Goal: Task Accomplishment & Management: Use online tool/utility

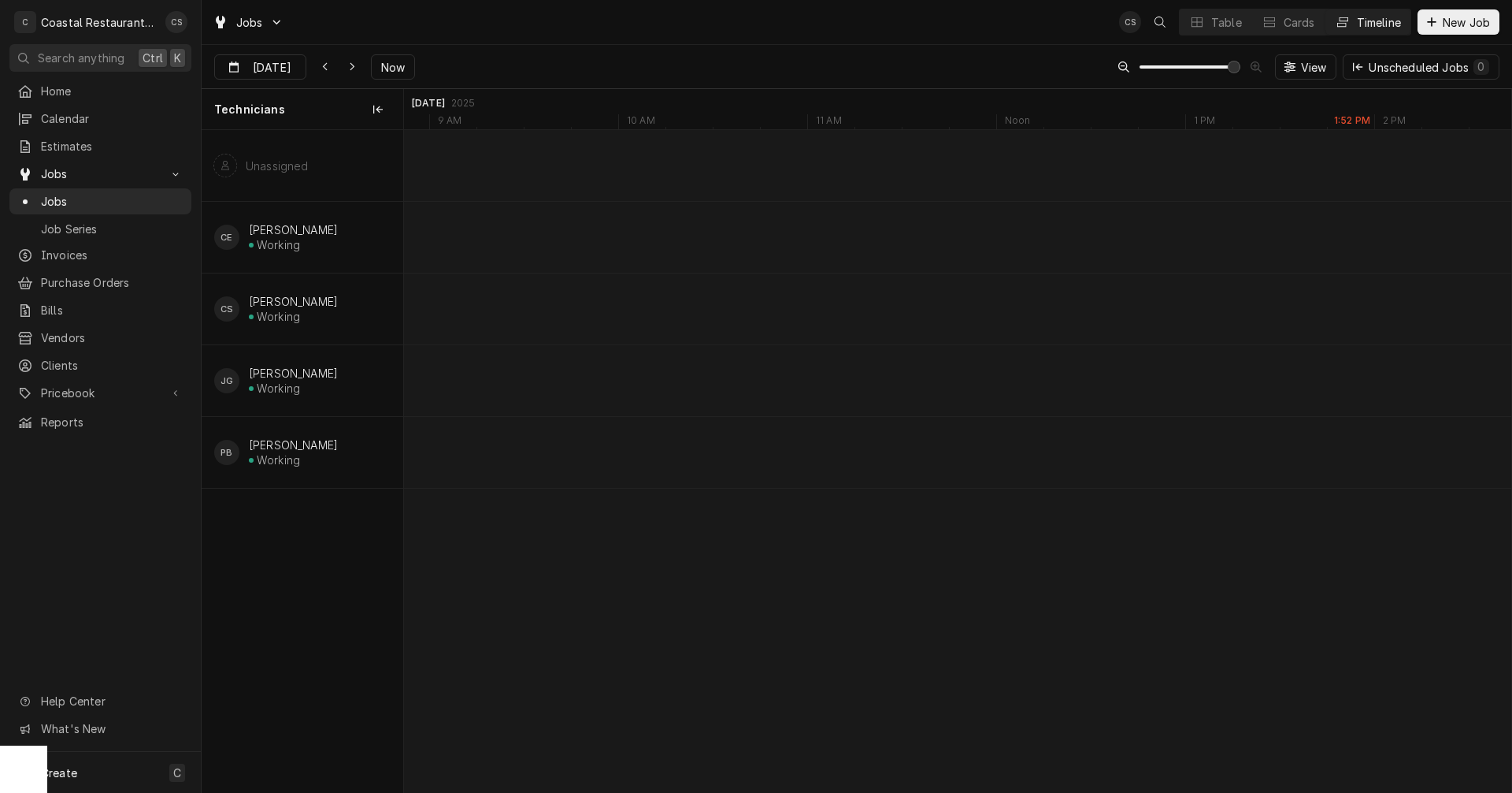
scroll to position [0, 21949]
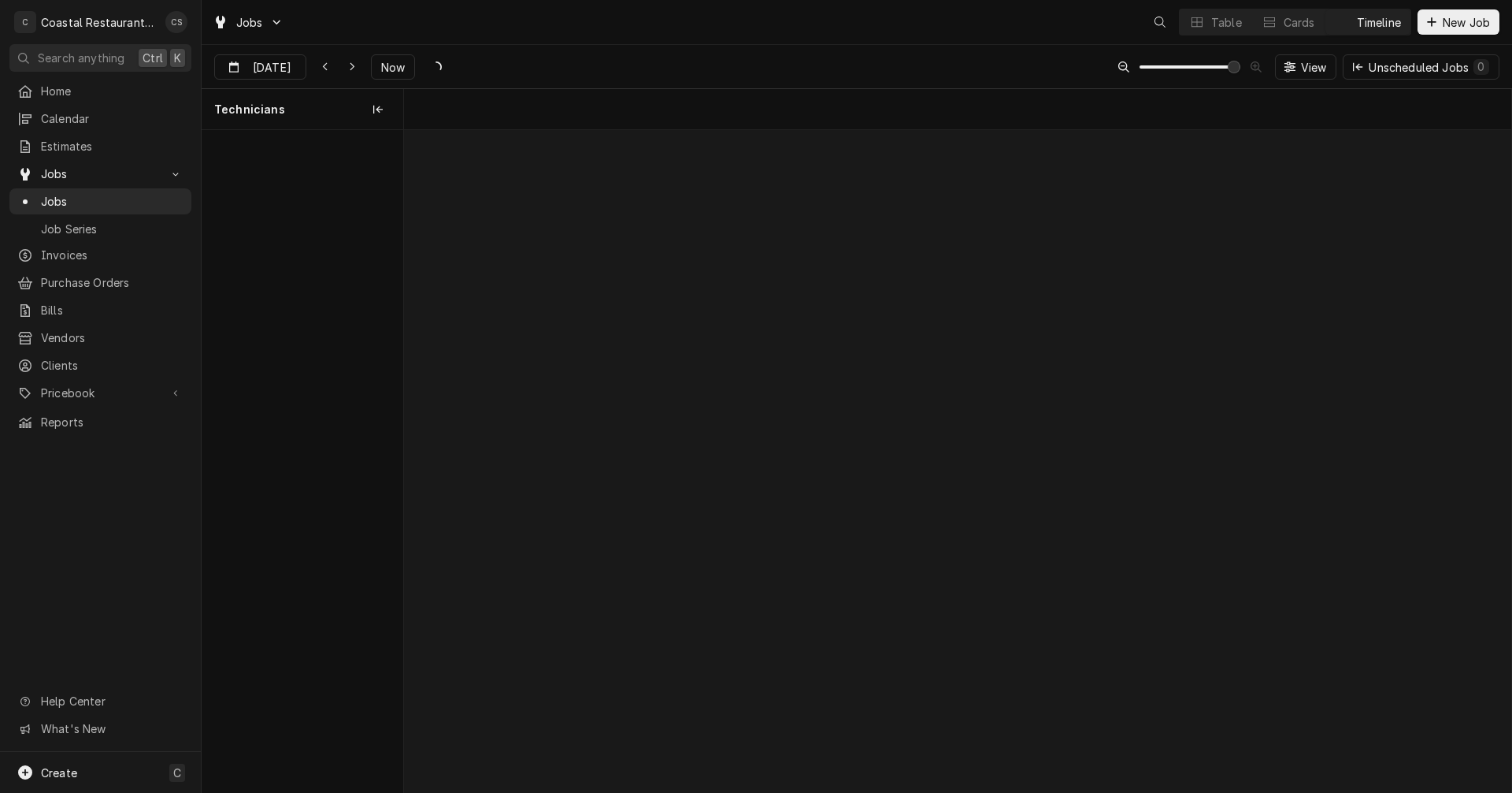
scroll to position [0, 21949]
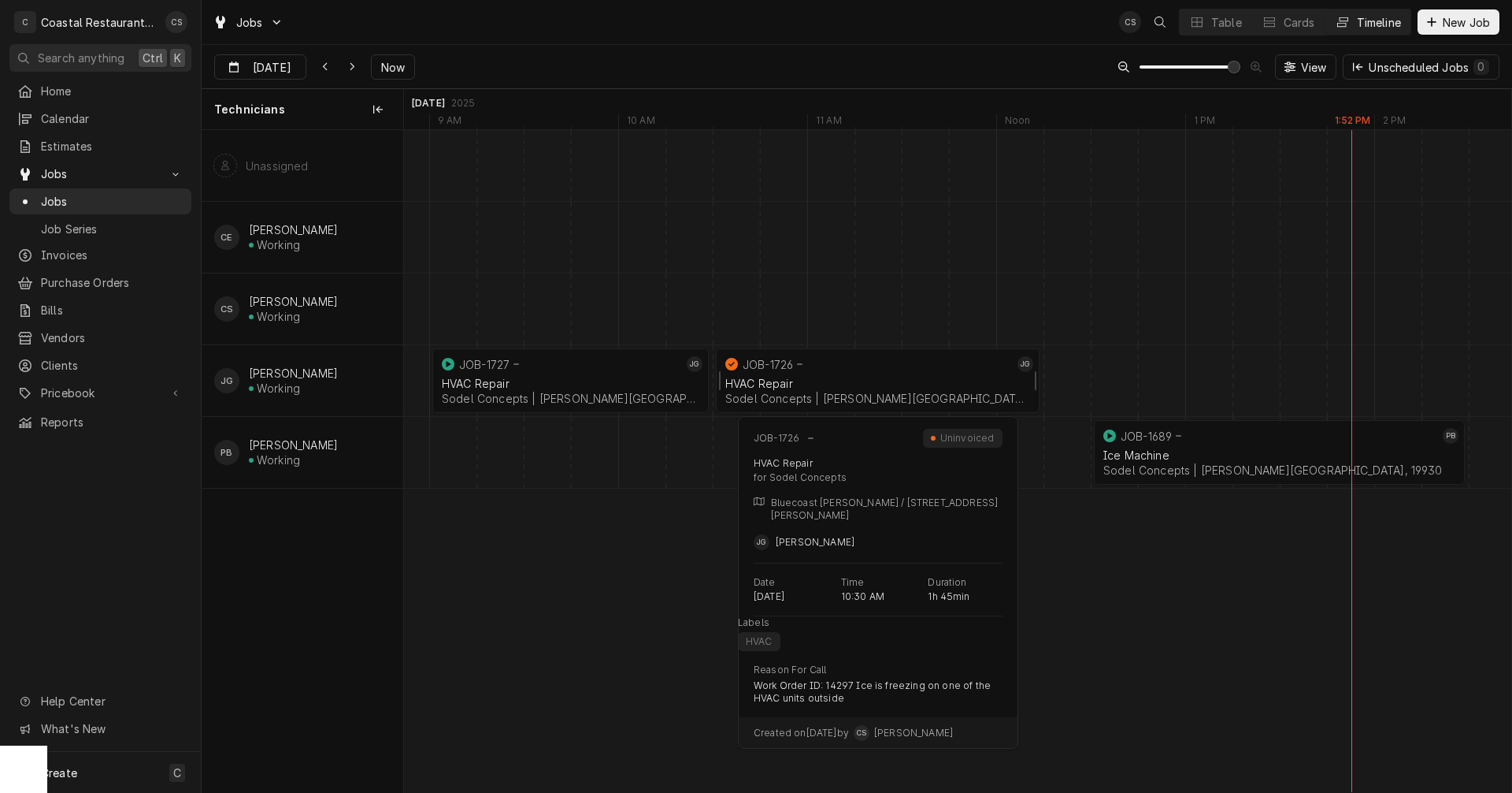
click at [839, 377] on div "HVAC Repair" at bounding box center [877, 383] width 305 height 13
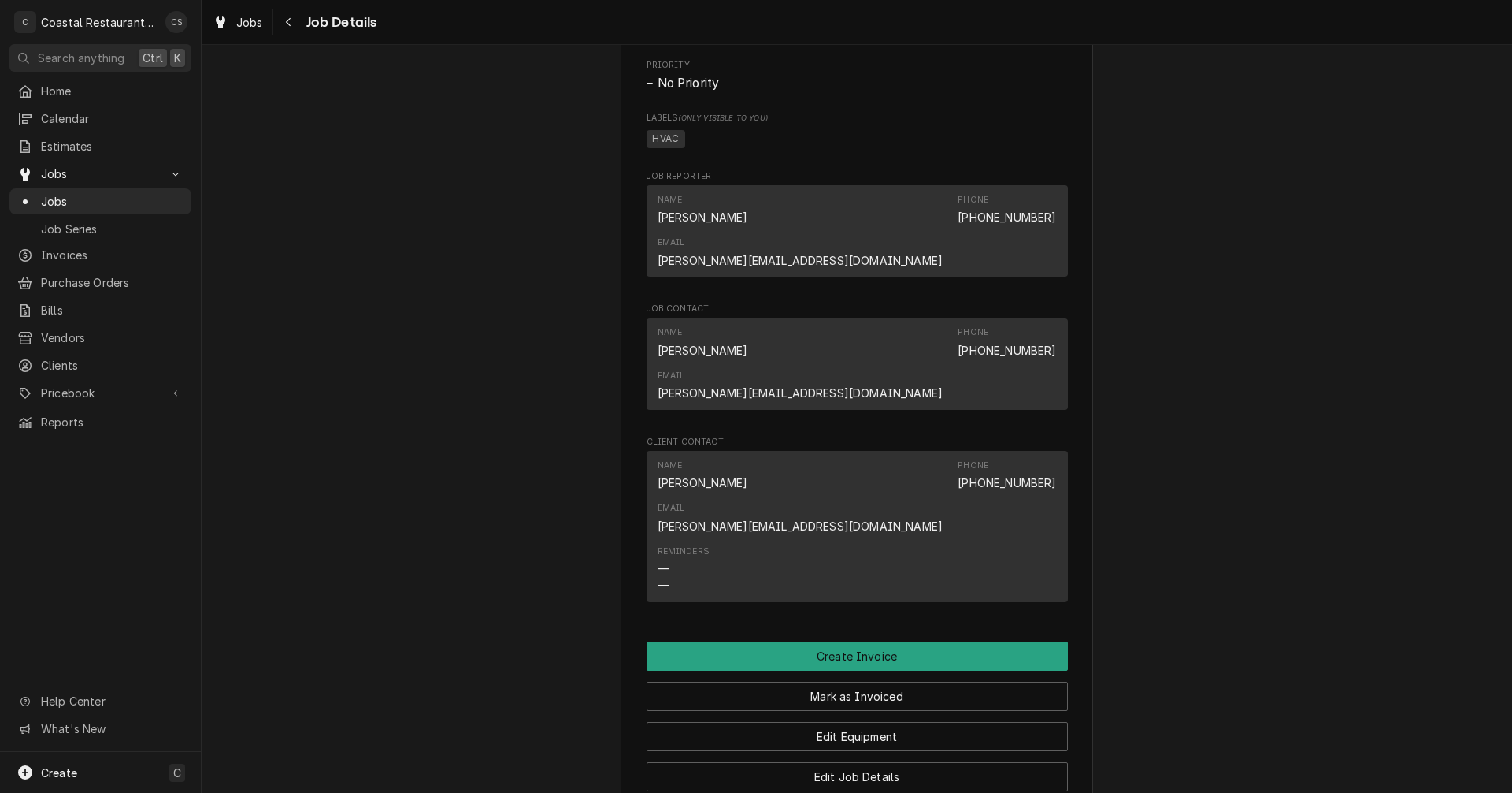
scroll to position [1103, 0]
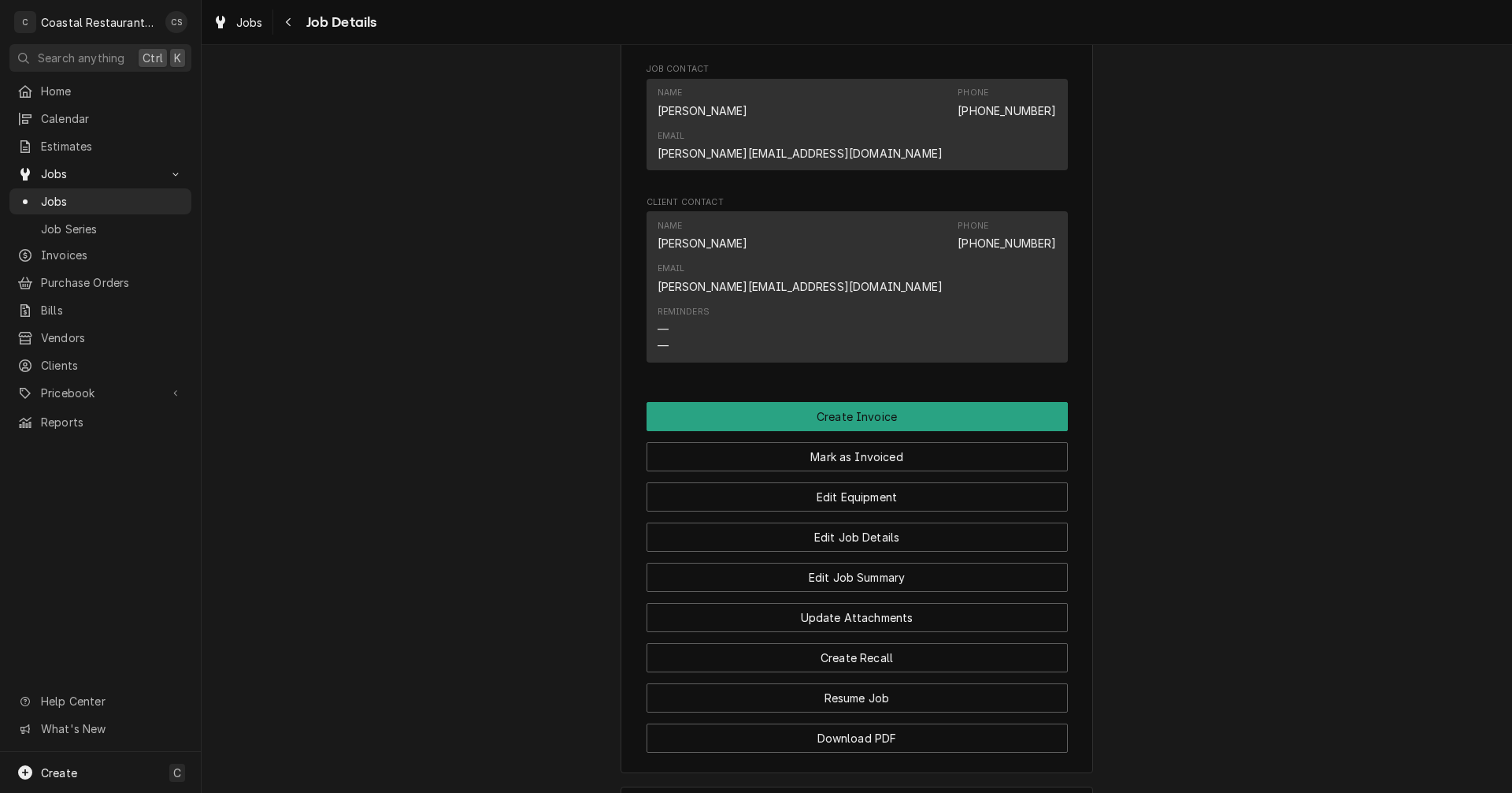
click at [692, 792] on h3 "Job Summary" at bounding box center [676, 807] width 77 height 15
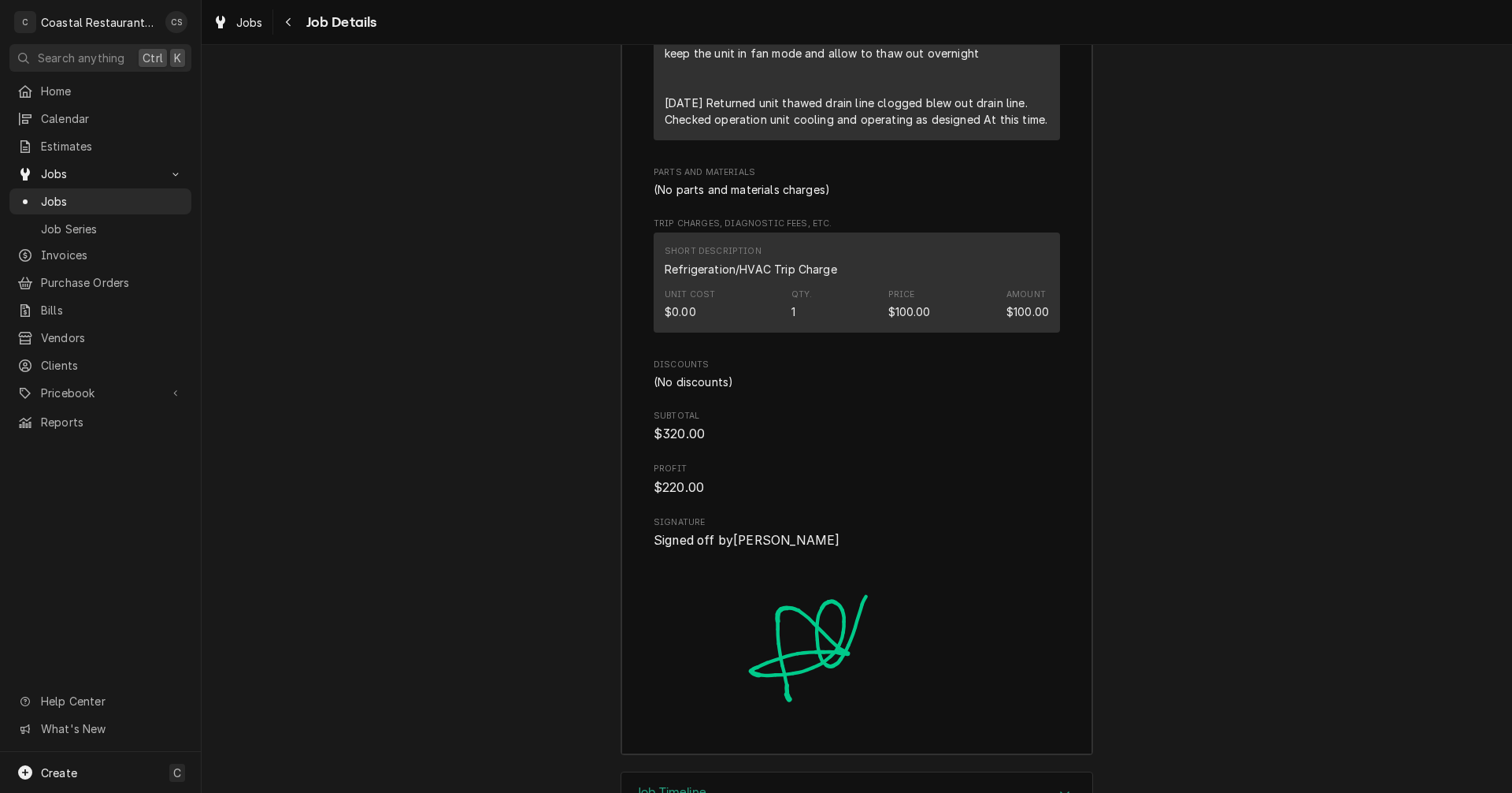
scroll to position [2342, 0]
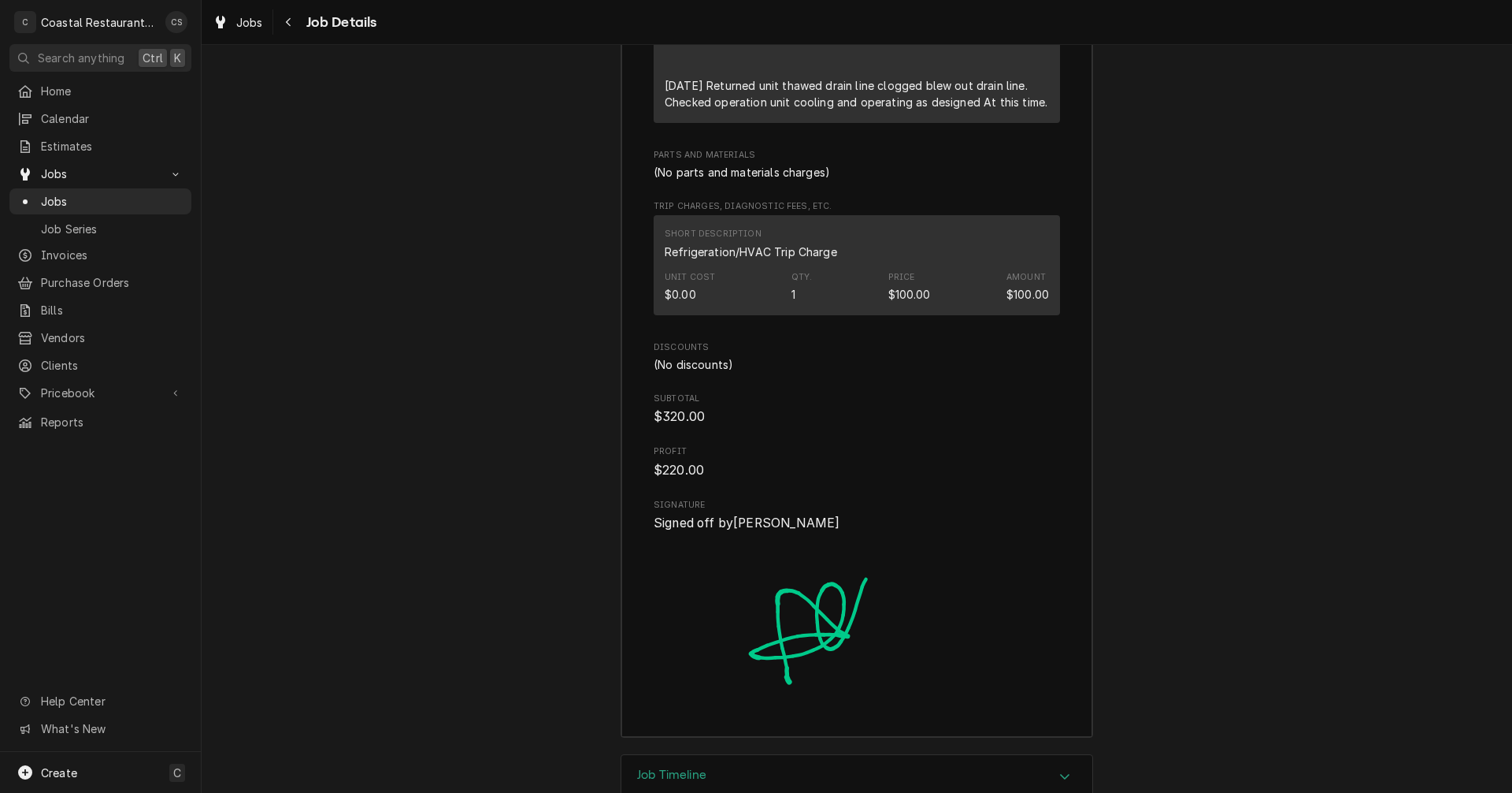
click at [693, 768] on h3 "Job Timeline" at bounding box center [671, 775] width 69 height 15
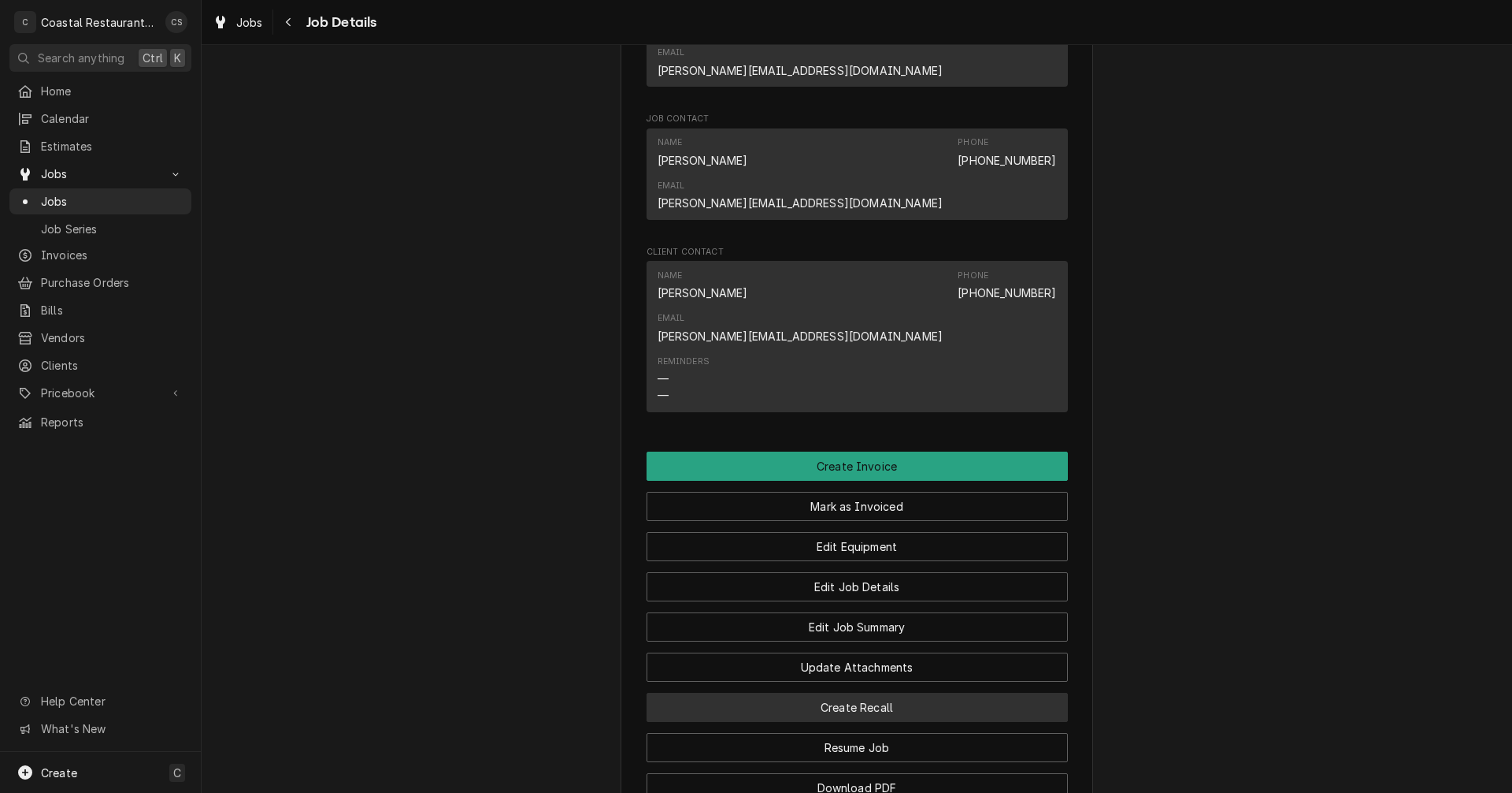
scroll to position [924, 0]
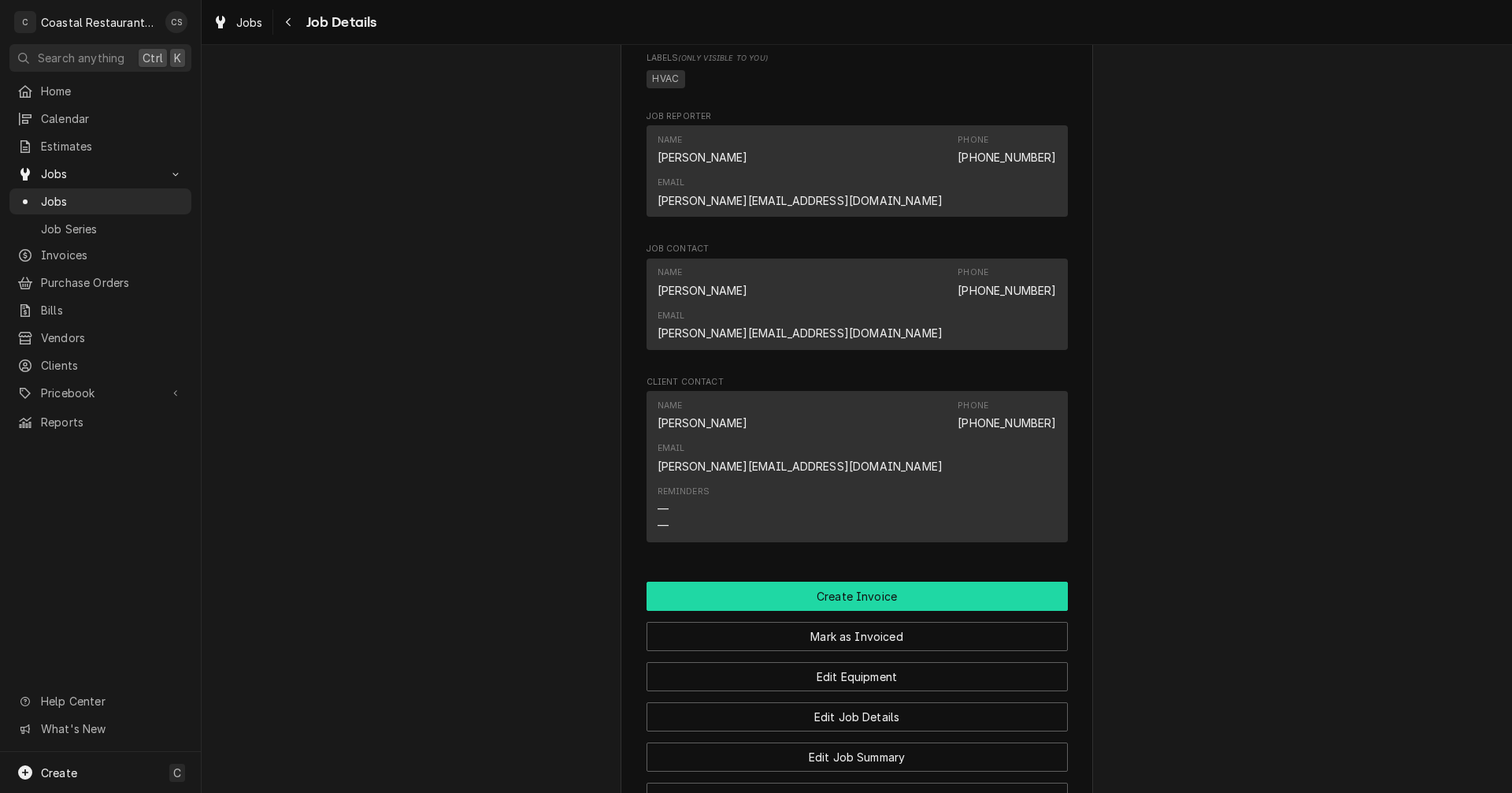
click at [851, 582] on button "Create Invoice" at bounding box center [857, 596] width 421 height 29
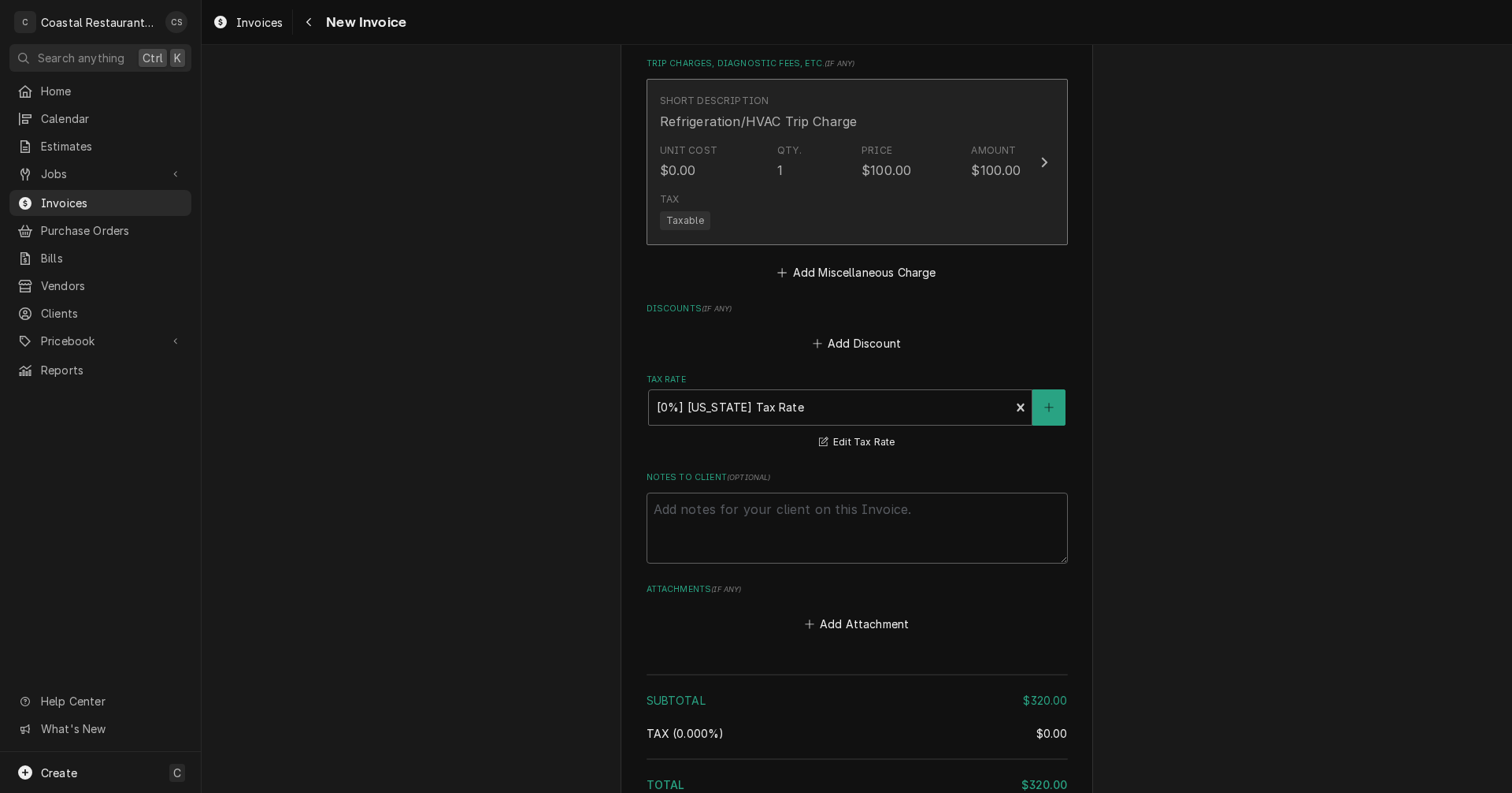
scroll to position [2061, 0]
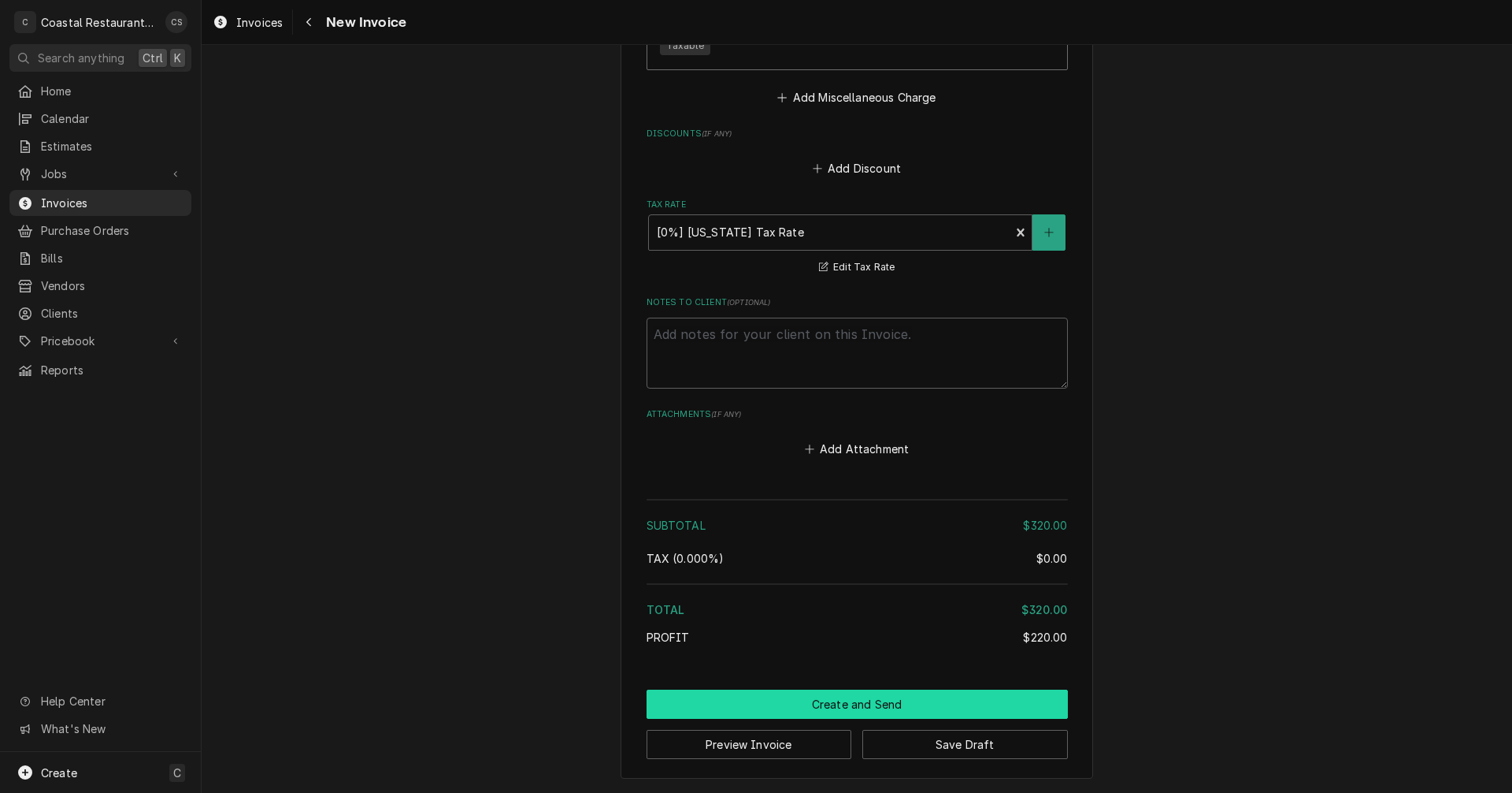
click at [844, 704] on button "Create and Send" at bounding box center [857, 704] width 421 height 29
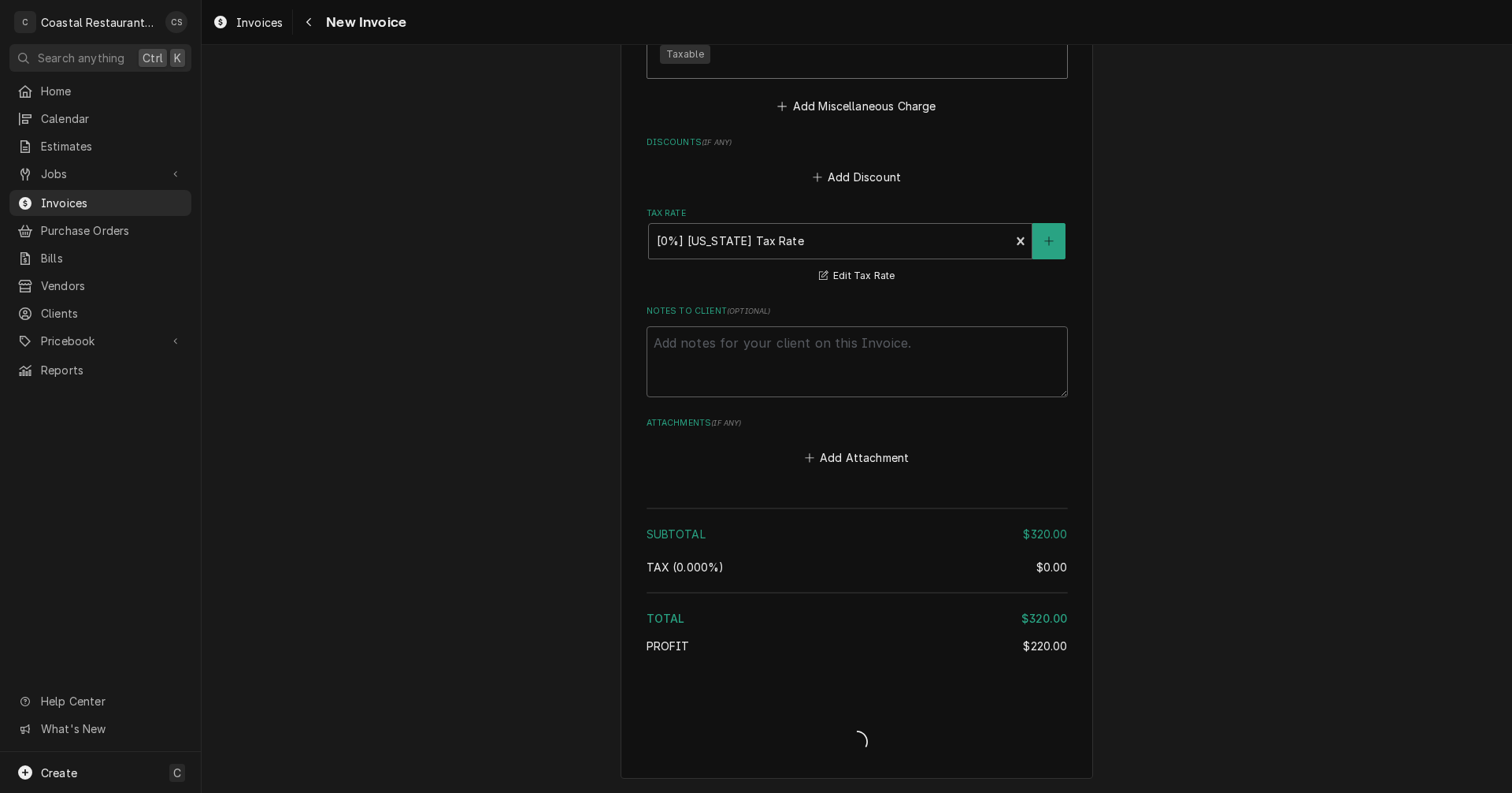
type textarea "x"
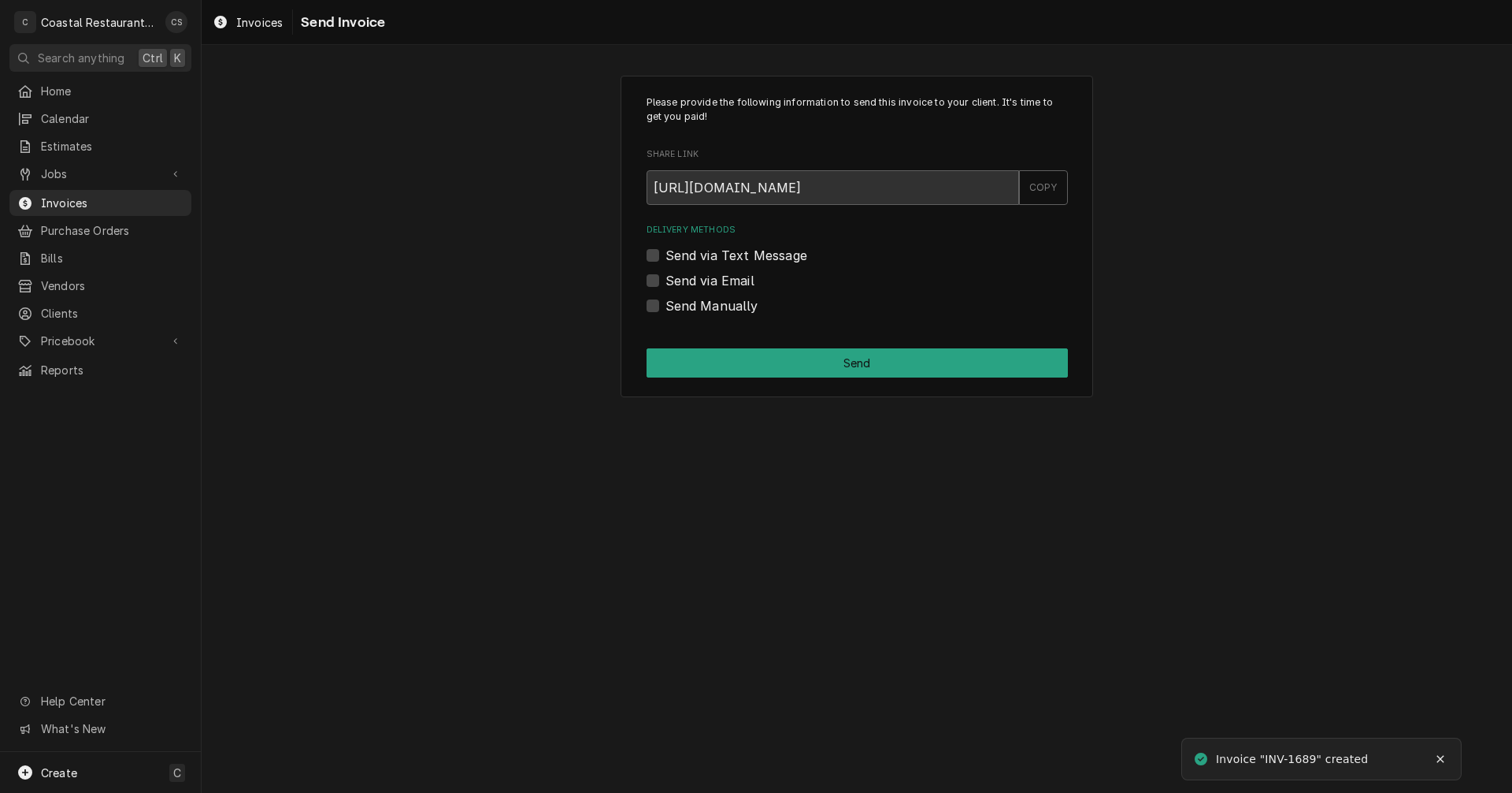
click at [666, 283] on label "Send via Email" at bounding box center [710, 280] width 89 height 19
click at [666, 283] on input "Send via Email" at bounding box center [876, 288] width 421 height 35
checkbox input "true"
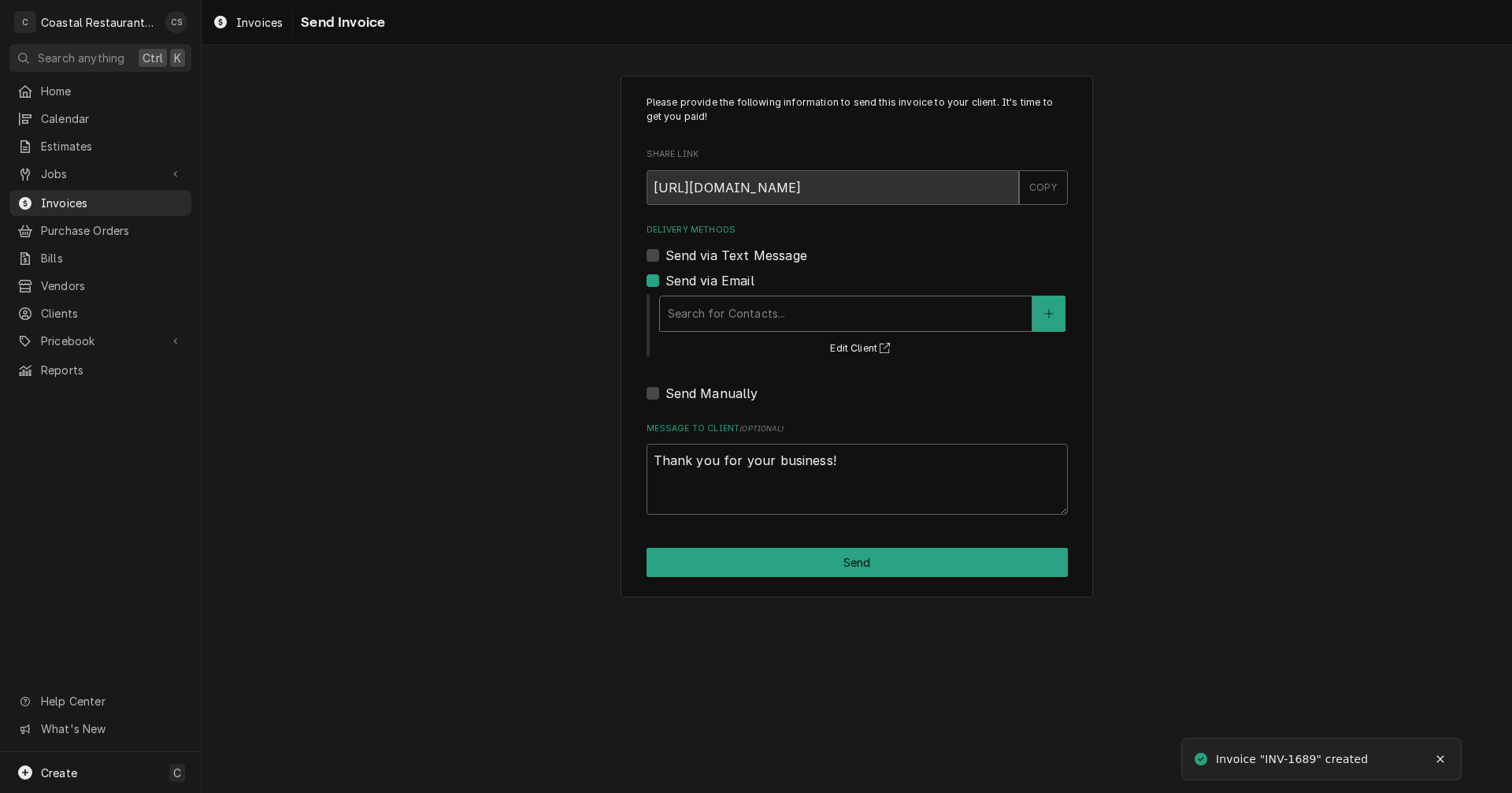
click at [699, 316] on div "Delivery Methods" at bounding box center [846, 313] width 356 height 28
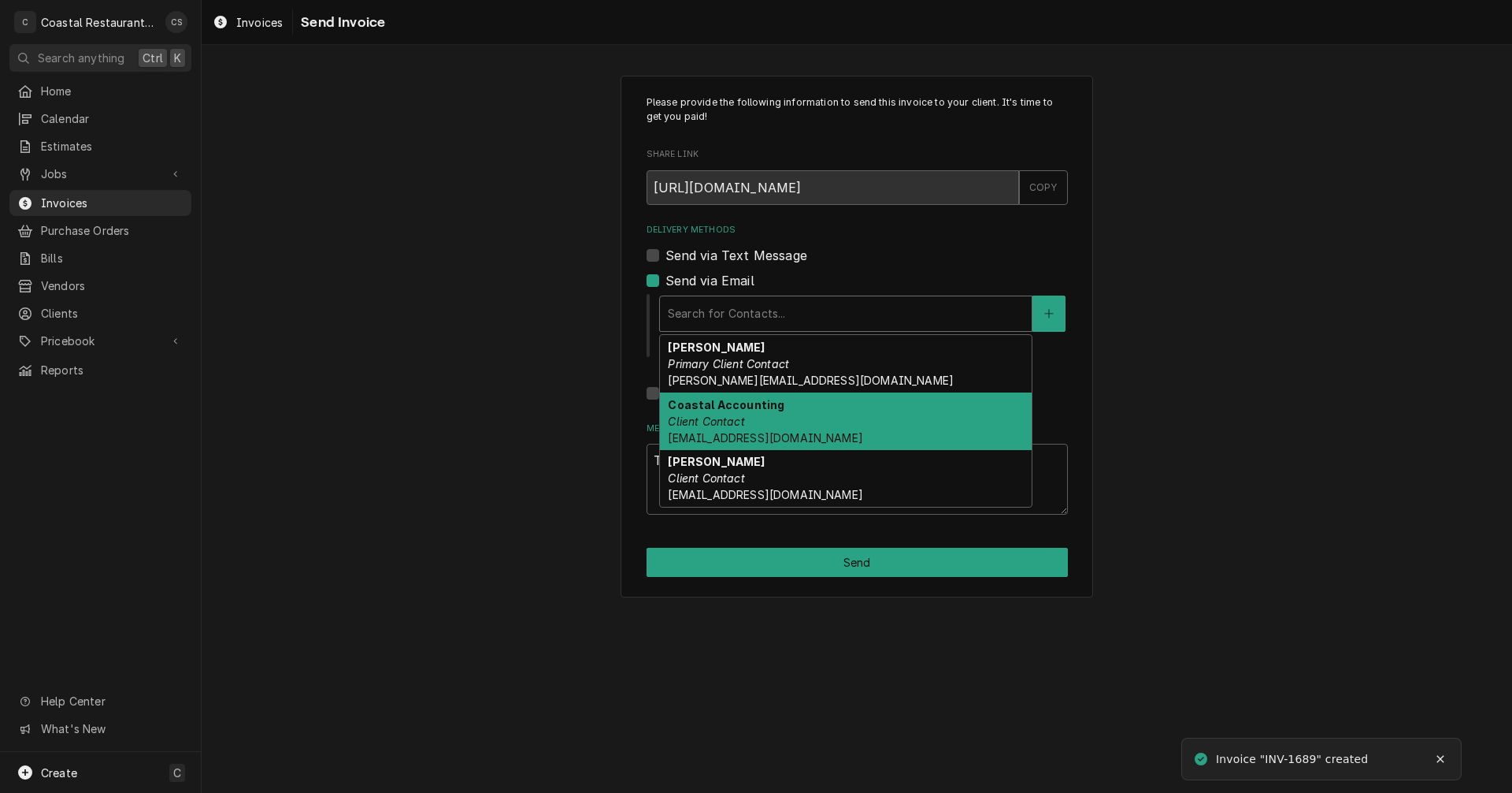
click at [728, 426] on em "Client Contact" at bounding box center [706, 421] width 76 height 13
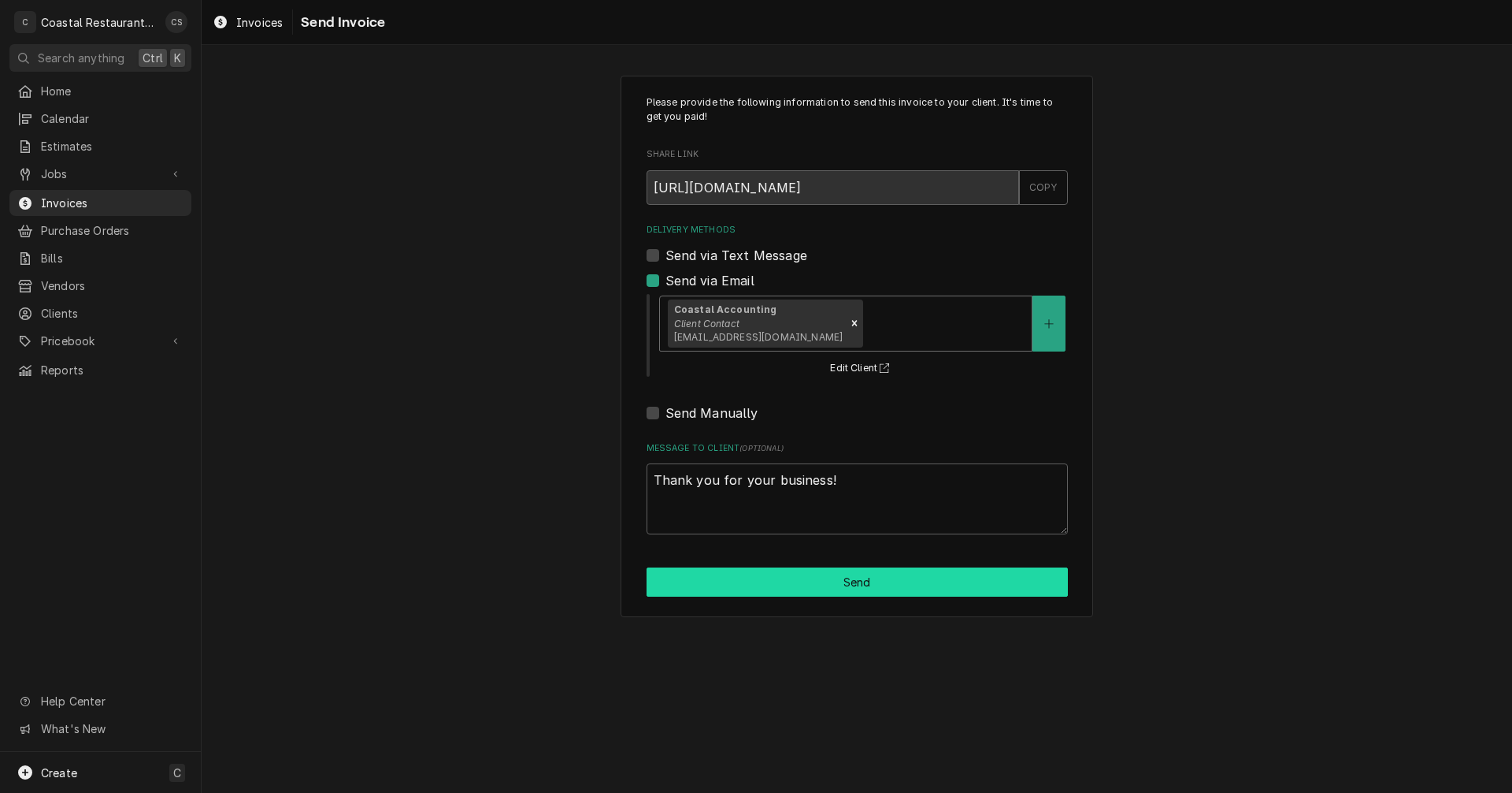
click at [798, 582] on button "Send" at bounding box center [857, 582] width 421 height 29
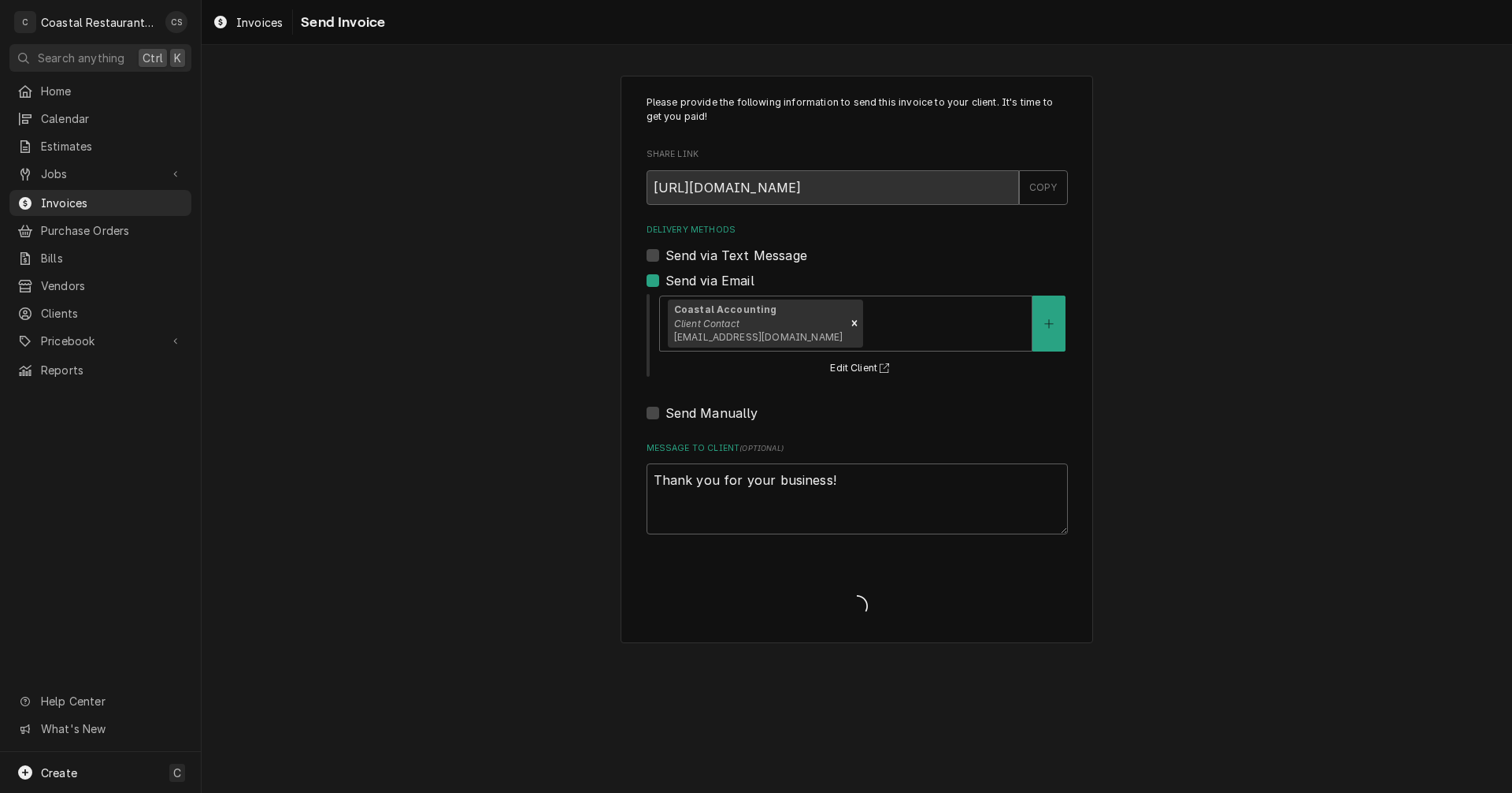
type textarea "x"
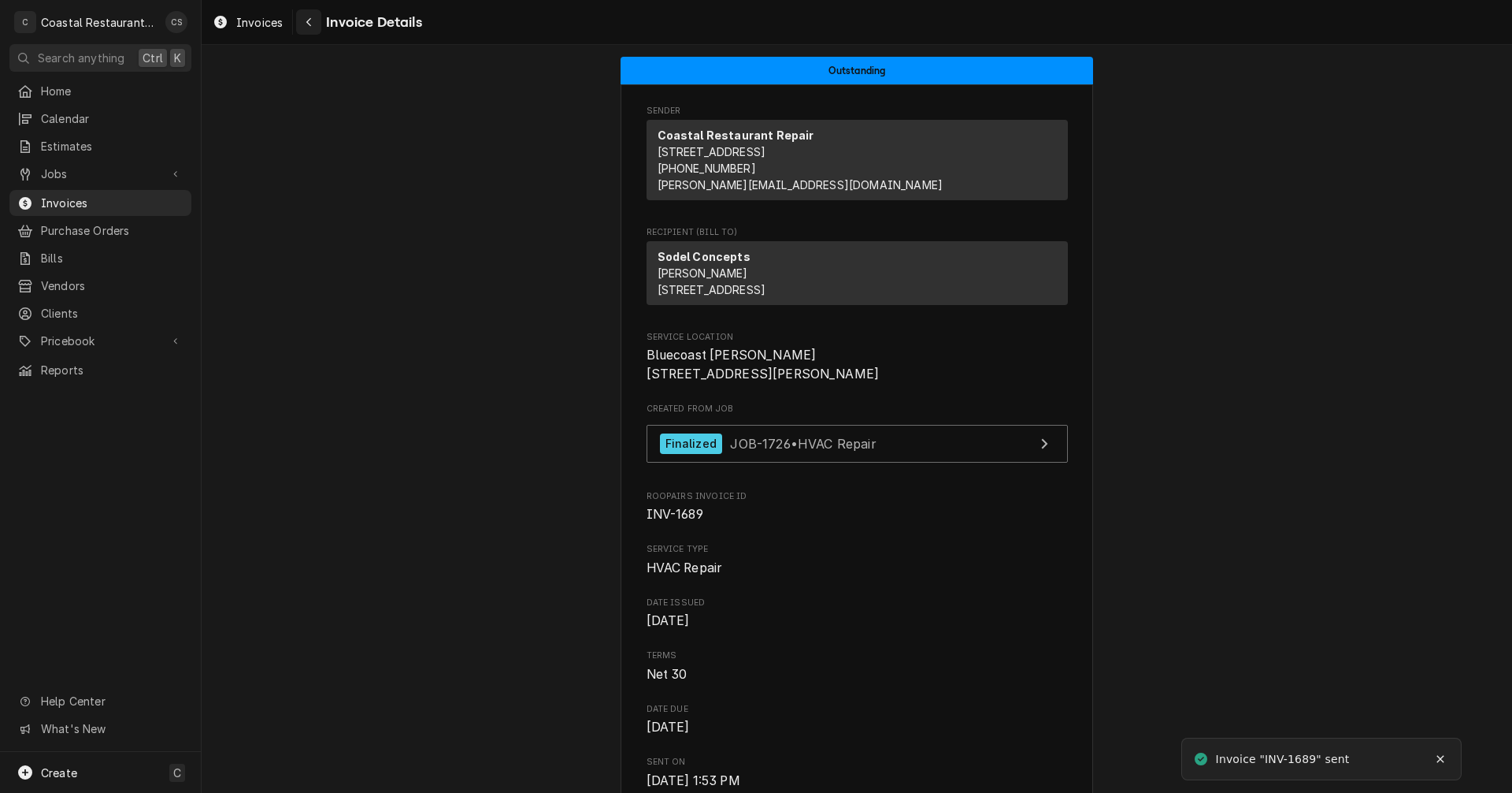
click at [307, 26] on icon "Navigate back" at bounding box center [309, 22] width 7 height 11
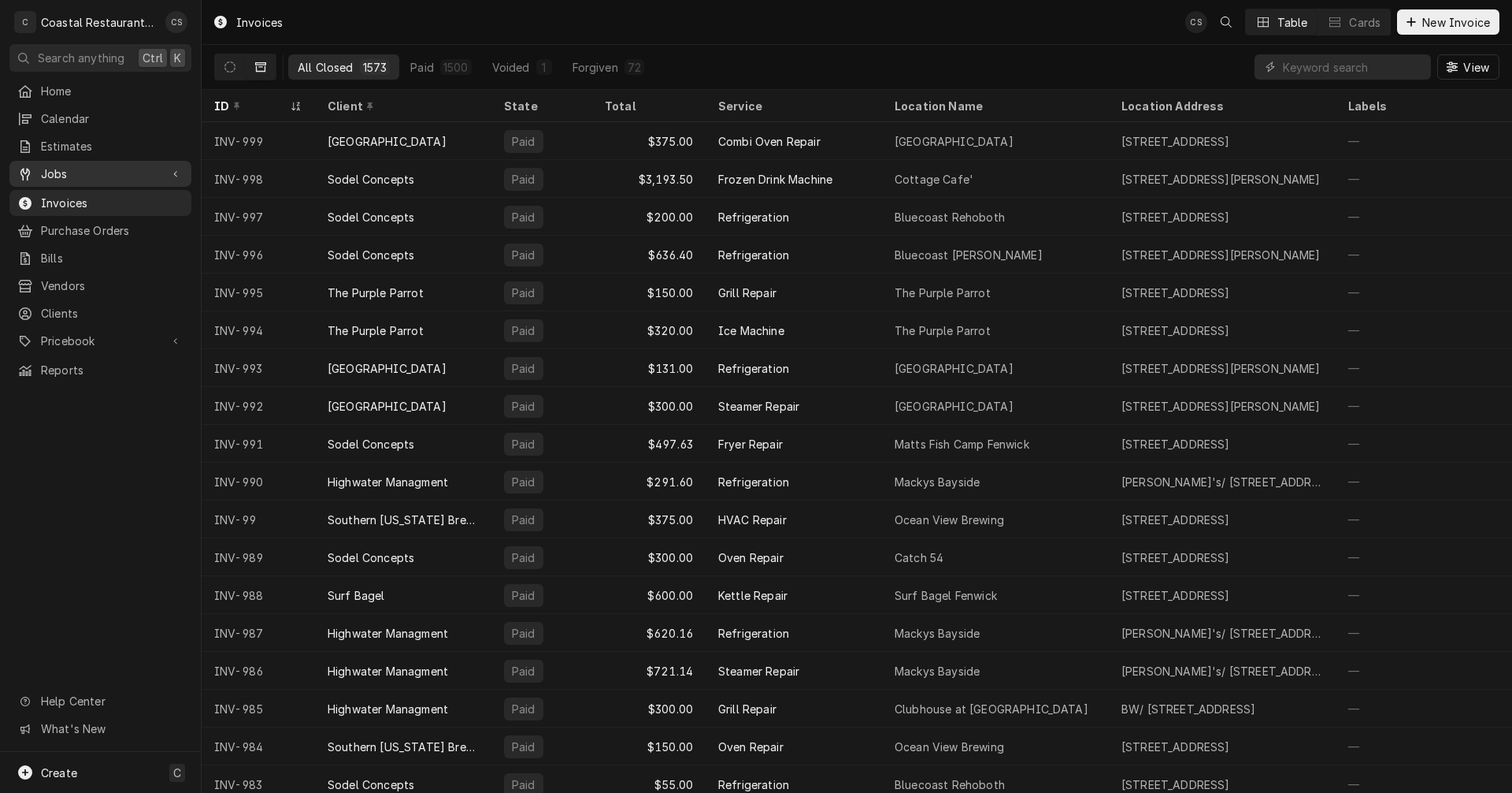
click at [84, 166] on span "Jobs" at bounding box center [100, 173] width 119 height 16
click at [89, 199] on span "Jobs" at bounding box center [111, 201] width 142 height 16
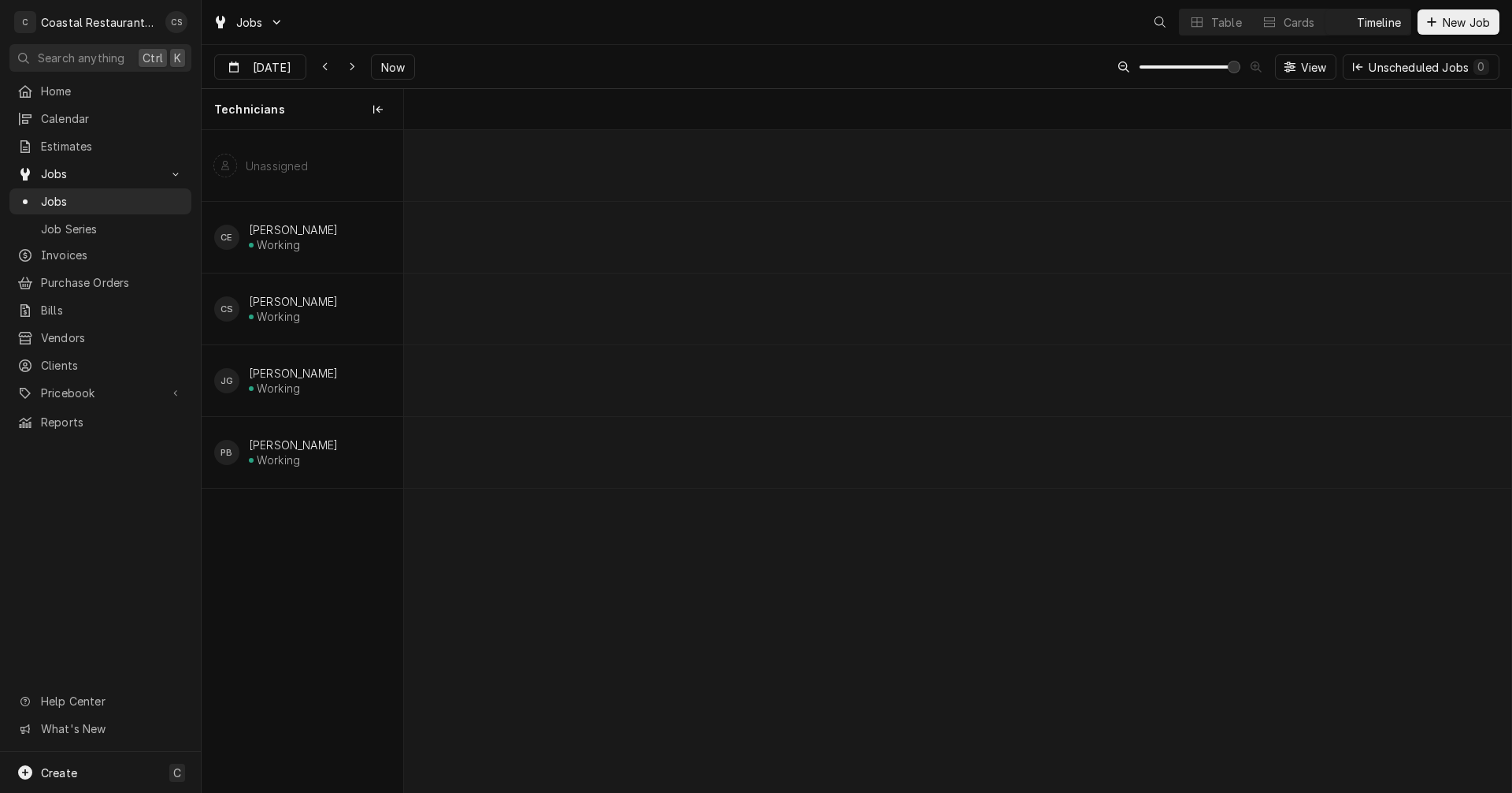
scroll to position [0, 21949]
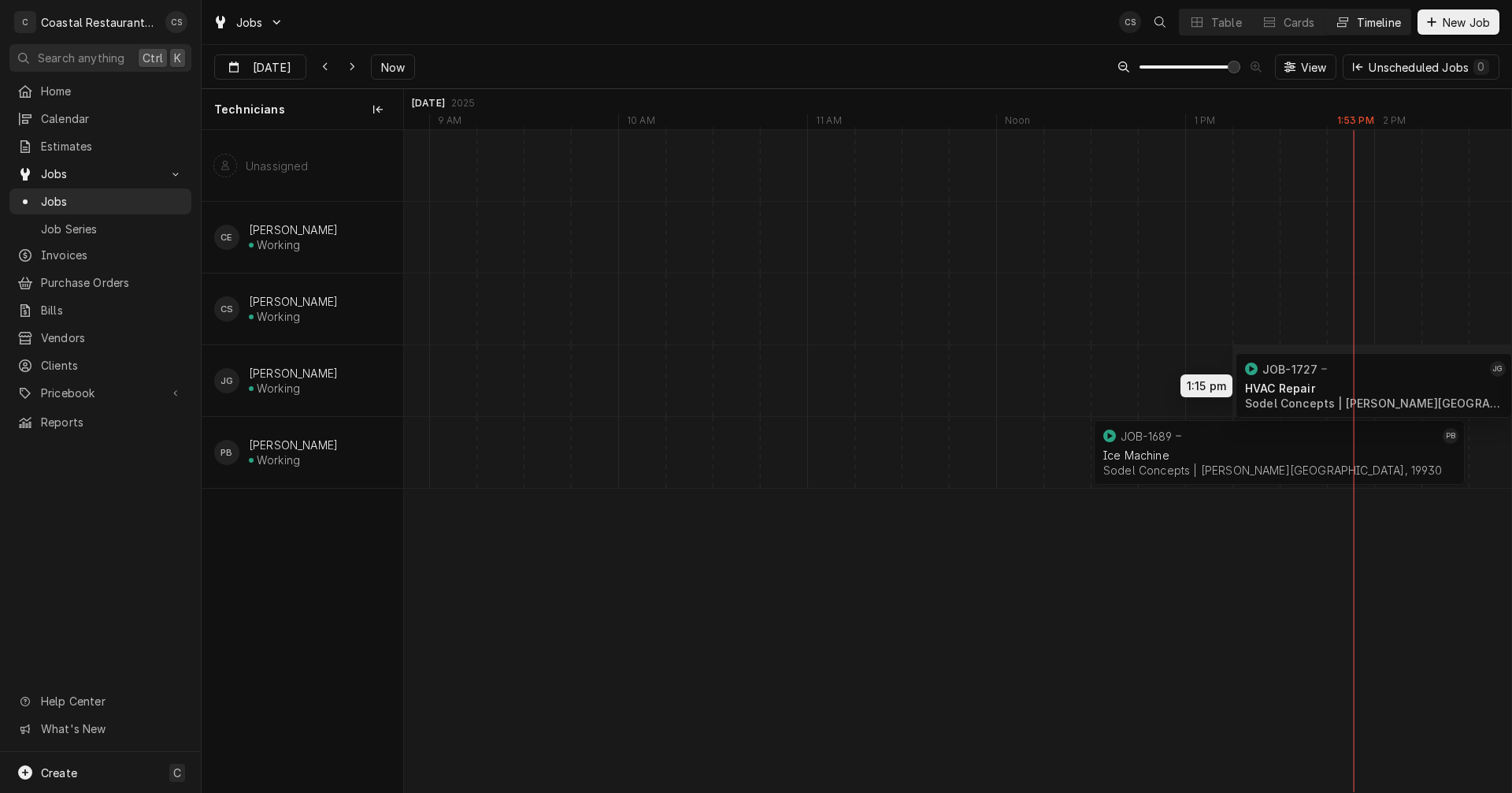
drag, startPoint x: 563, startPoint y: 376, endPoint x: 1365, endPoint y: 381, distance: 802.0
click at [1365, 381] on div "1:15 PM 2:45 PM JOB-1727 JG HVAC Repair Sodel Concepts | Bethany Beach, 19930 1…" at bounding box center [958, 461] width 1107 height 662
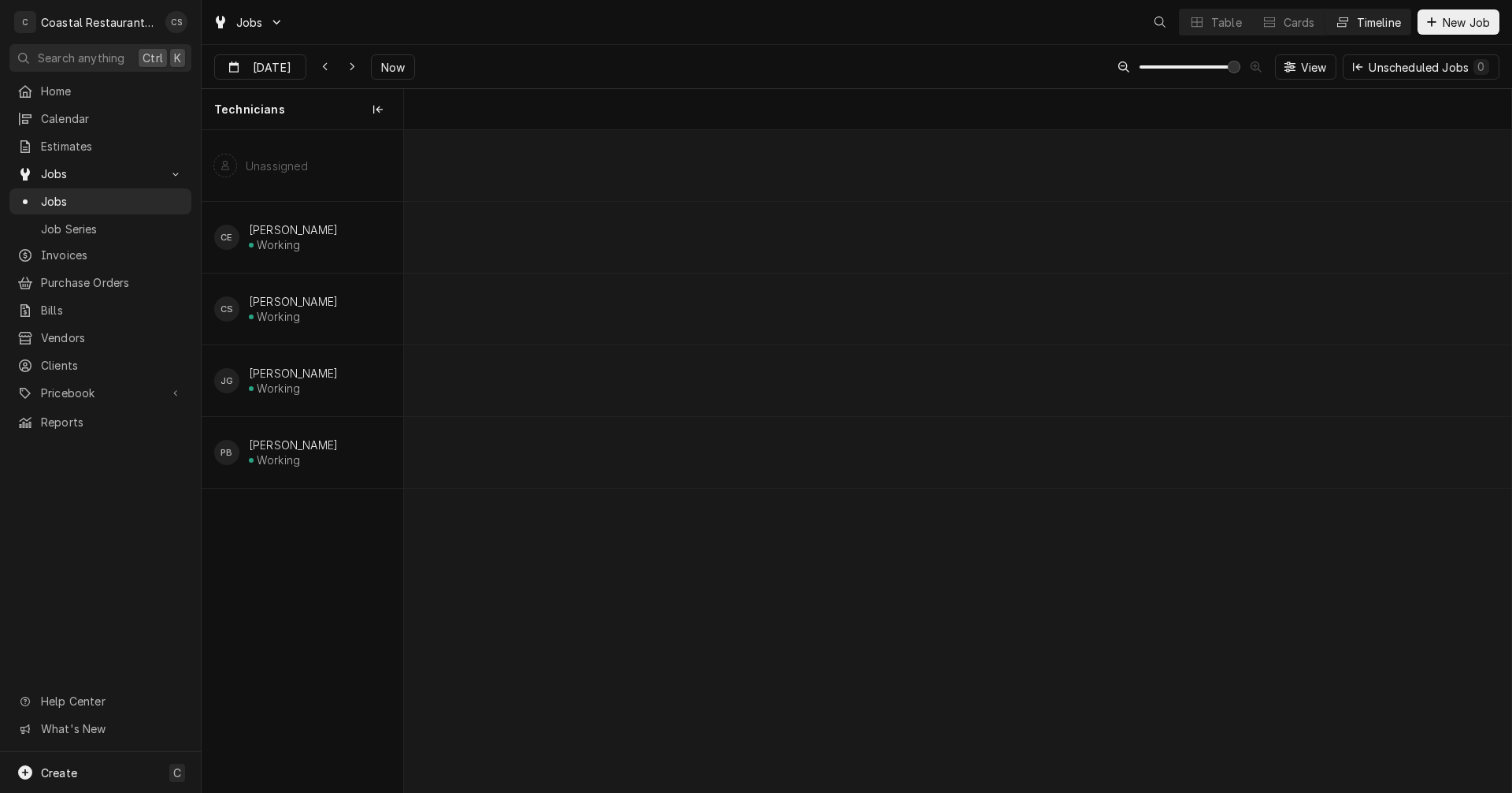
scroll to position [0, 21949]
